Goal: Complete application form

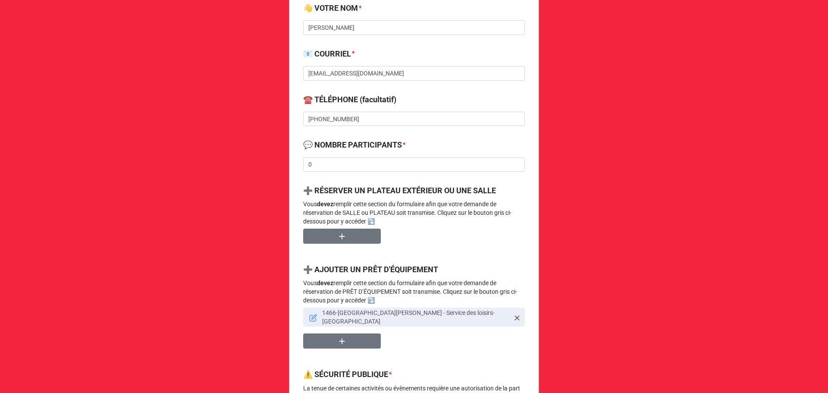
scroll to position [302, 0]
click at [309, 311] on link at bounding box center [313, 315] width 8 height 9
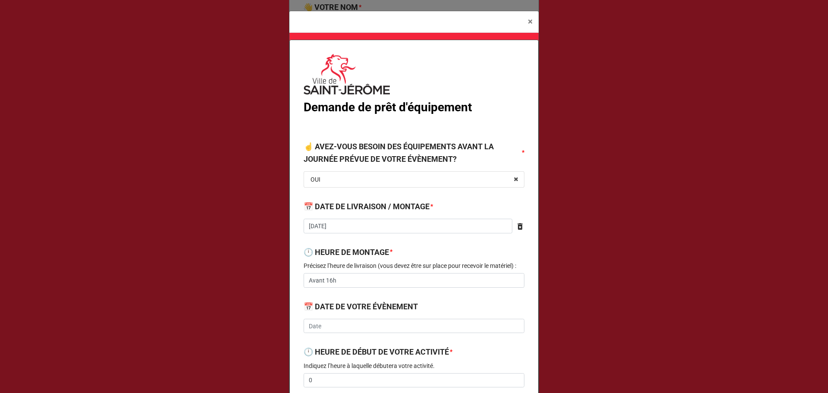
type textarea "x"
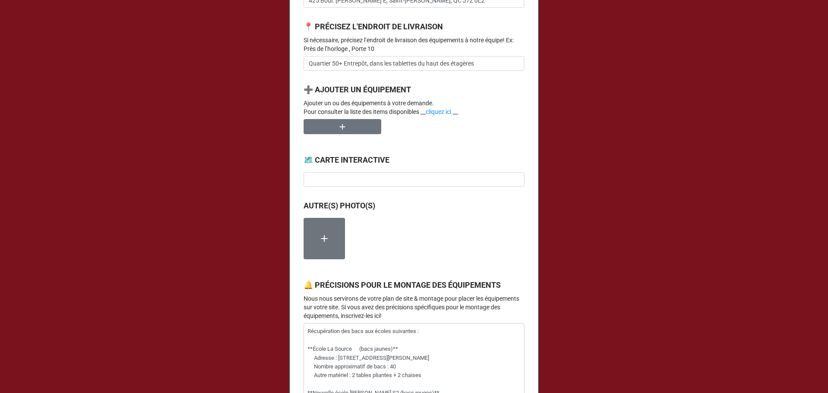
scroll to position [733, 0]
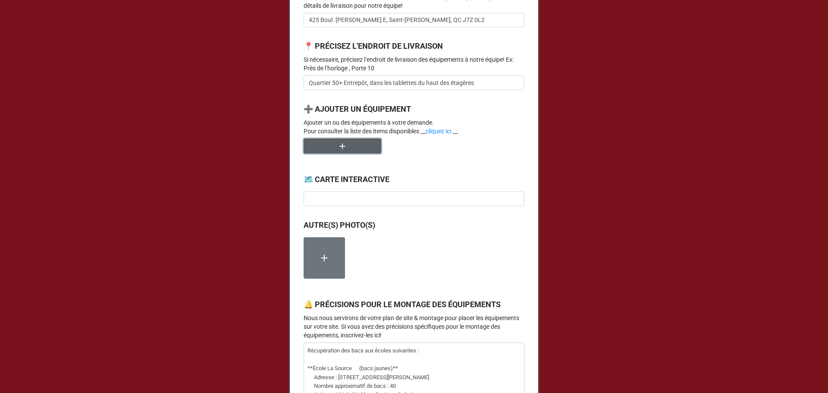
click at [356, 154] on button "button" at bounding box center [343, 145] width 78 height 15
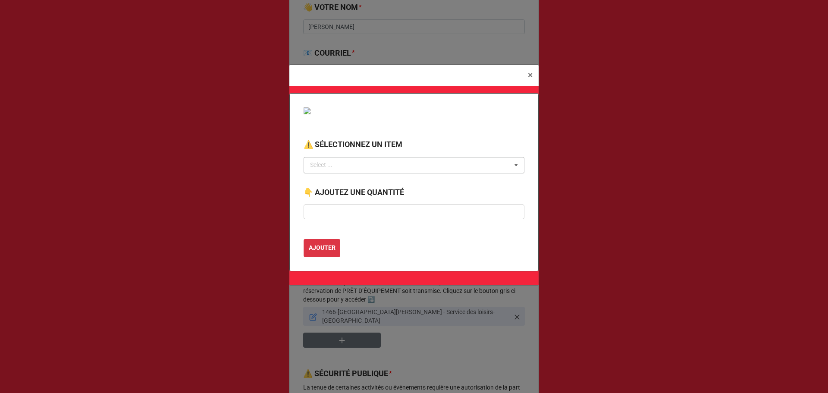
click at [408, 161] on div "Select ... No results found." at bounding box center [414, 165] width 221 height 16
type input "trans"
drag, startPoint x: 380, startPoint y: 186, endPoint x: 372, endPoint y: 184, distance: 7.6
click at [379, 186] on div "REQUÊTE DE TRANSPORT" at bounding box center [414, 181] width 220 height 16
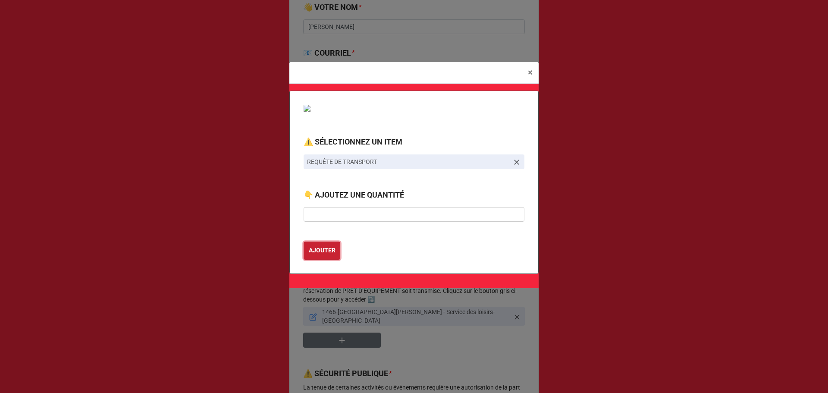
click at [312, 248] on b "AJOUTER" at bounding box center [322, 250] width 27 height 9
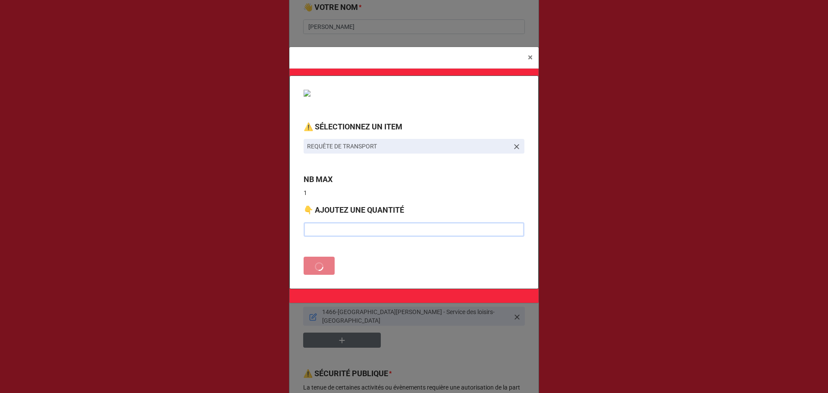
click at [330, 229] on input "text" at bounding box center [414, 229] width 221 height 15
type textarea "x"
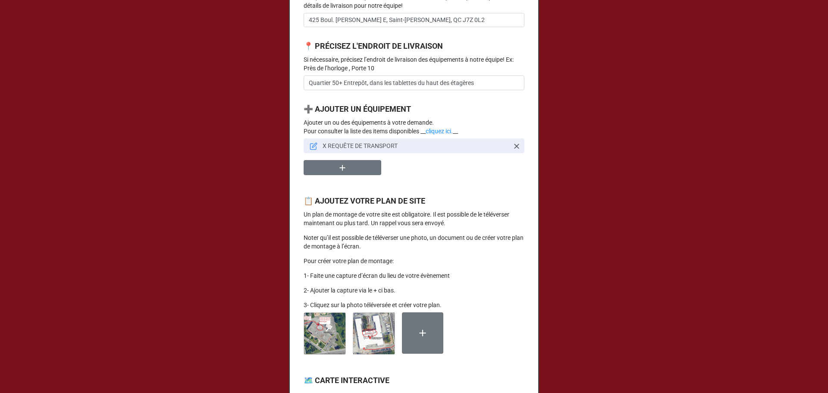
click at [313, 150] on icon at bounding box center [314, 146] width 8 height 8
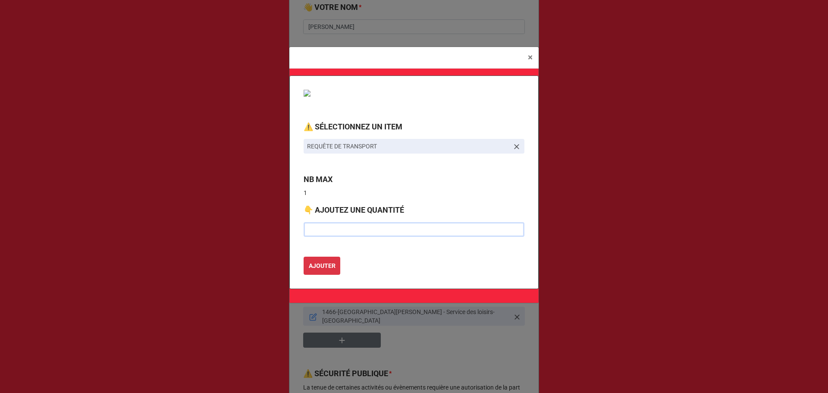
click at [333, 230] on input "text" at bounding box center [414, 229] width 221 height 15
type input "1"
click at [321, 267] on b "AJOUTER" at bounding box center [322, 265] width 27 height 9
type textarea "x"
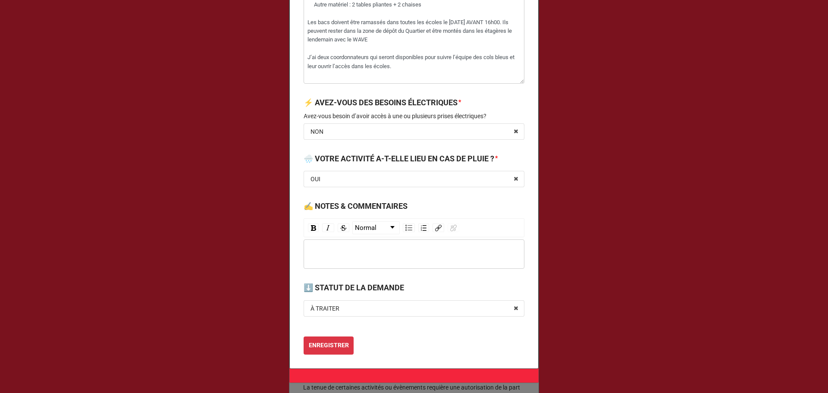
scroll to position [1425, 0]
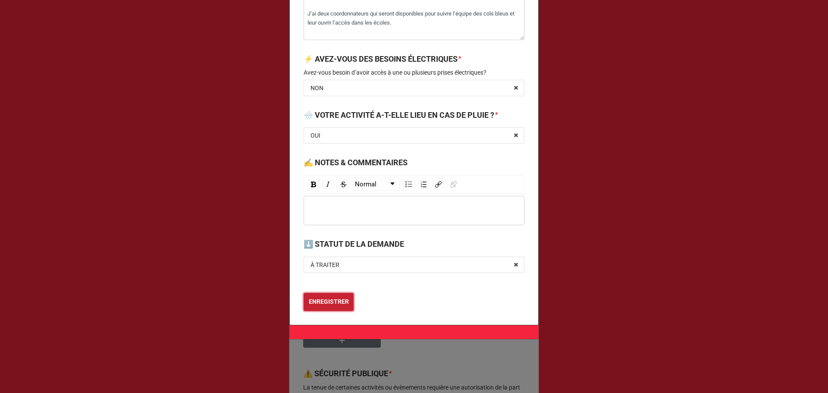
click at [317, 300] on b "ENREGISTRER" at bounding box center [329, 301] width 40 height 9
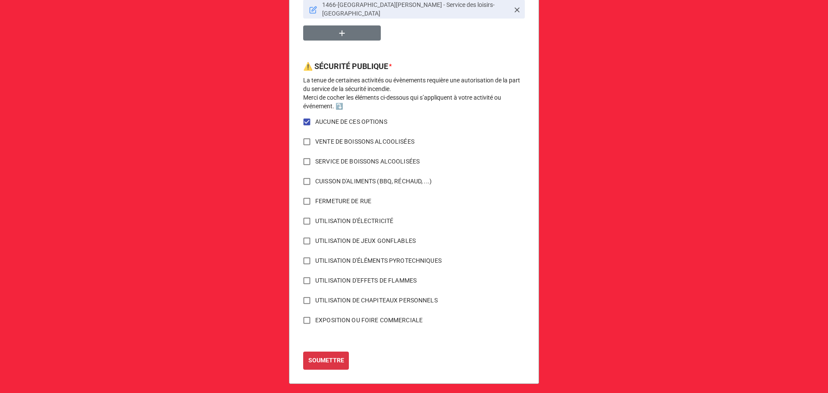
scroll to position [610, 0]
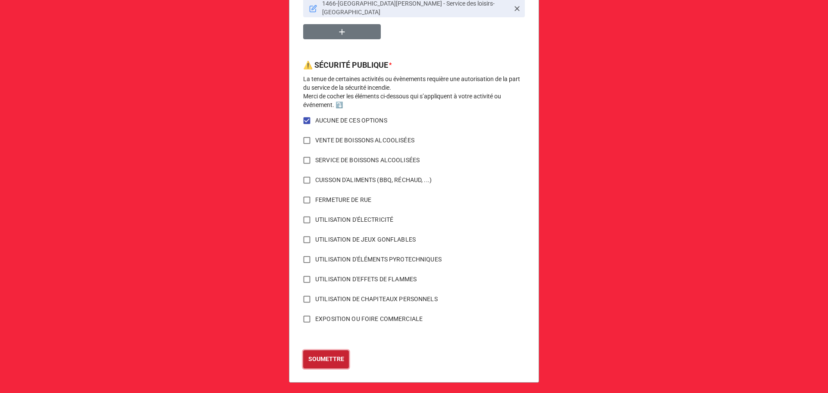
click at [320, 350] on button "SOUMETTRE" at bounding box center [326, 359] width 46 height 18
